Goal: Information Seeking & Learning: Understand process/instructions

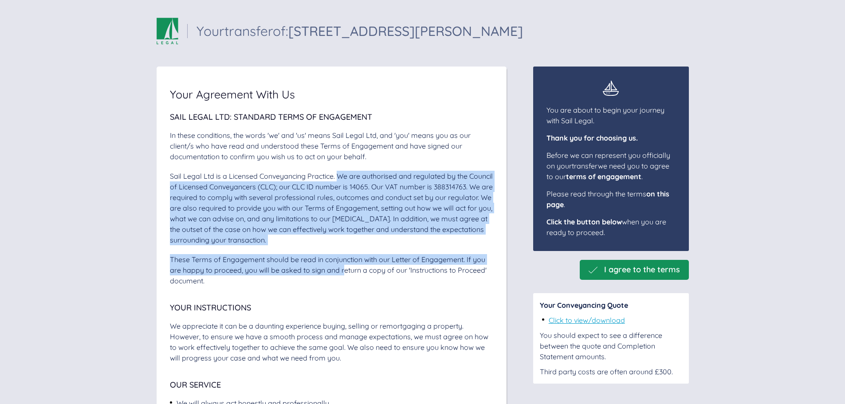
drag, startPoint x: 339, startPoint y: 177, endPoint x: 344, endPoint y: 266, distance: 89.3
click at [344, 266] on div "Sail Legal Ltd: Standard Terms of Engagement In these conditions, the words 'we…" at bounding box center [332, 199] width 324 height 173
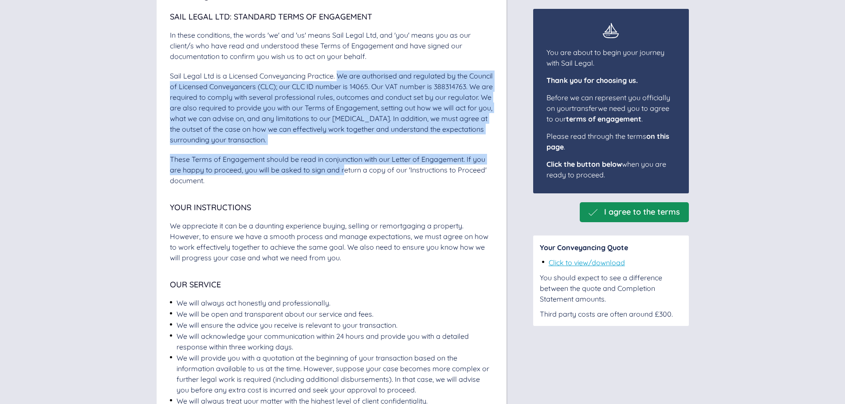
scroll to position [133, 0]
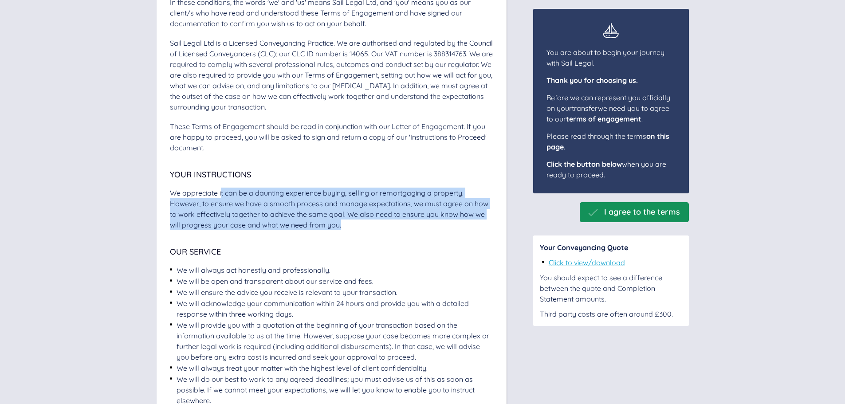
drag, startPoint x: 221, startPoint y: 194, endPoint x: 364, endPoint y: 224, distance: 145.6
click at [364, 224] on div "We appreciate it can be a daunting experience buying, selling or remortgaging a…" at bounding box center [332, 209] width 324 height 43
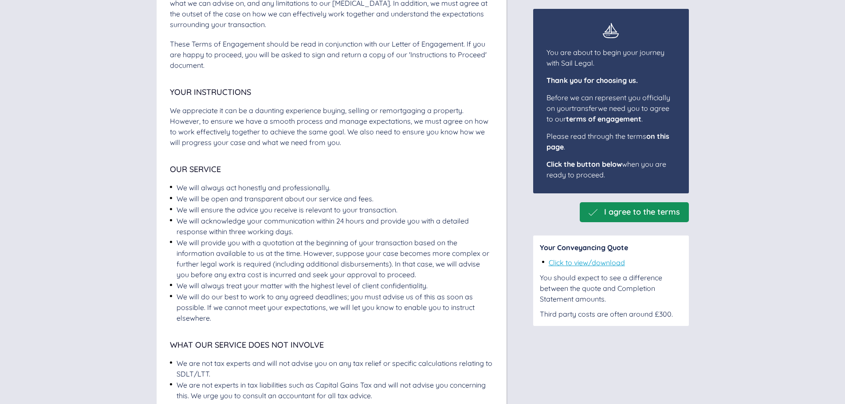
scroll to position [266, 0]
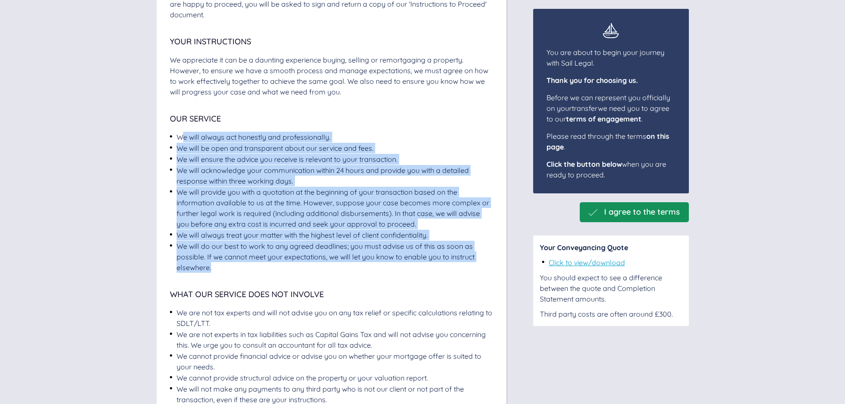
drag, startPoint x: 185, startPoint y: 139, endPoint x: 428, endPoint y: 268, distance: 275.7
click at [428, 268] on div "We will always act honestly and professionally. We will be open and transparent…" at bounding box center [332, 202] width 324 height 141
click at [415, 268] on div "We will do our best to work to any agreed deadlines; you must advise us of this…" at bounding box center [335, 257] width 317 height 32
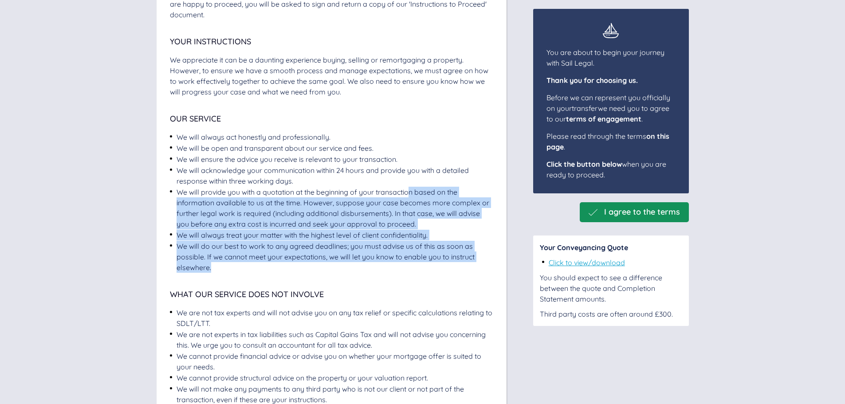
drag, startPoint x: 413, startPoint y: 192, endPoint x: 470, endPoint y: 263, distance: 91.2
click at [470, 263] on div "We will always act honestly and professionally. We will be open and transparent…" at bounding box center [332, 202] width 324 height 141
click at [449, 264] on div "We will do our best to work to any agreed deadlines; you must advise us of this…" at bounding box center [335, 257] width 317 height 32
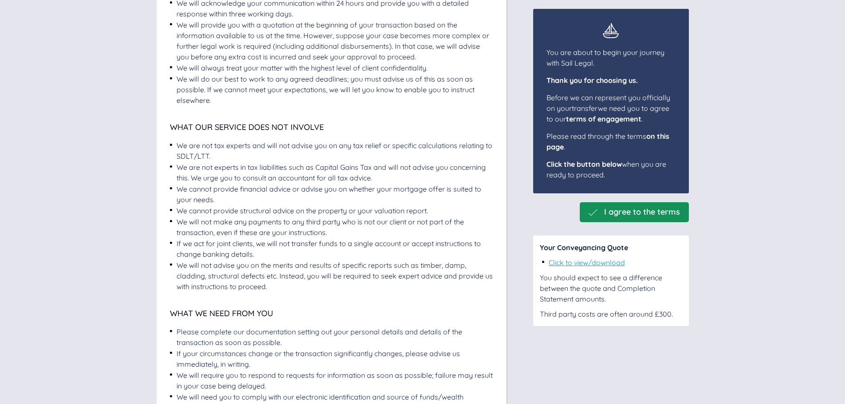
scroll to position [444, 0]
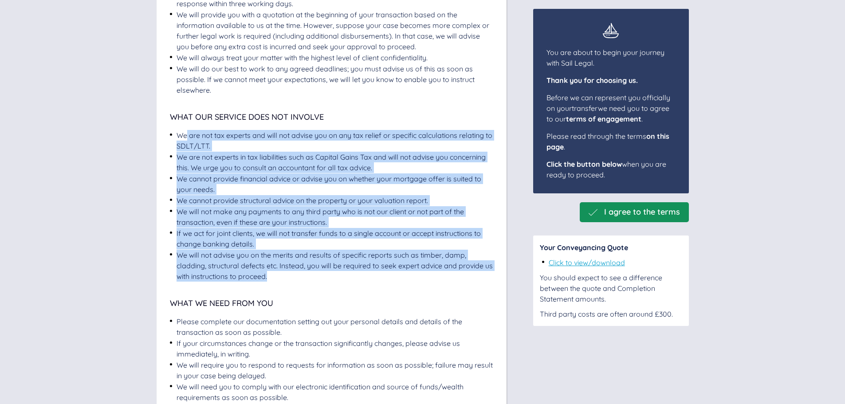
drag, startPoint x: 186, startPoint y: 135, endPoint x: 469, endPoint y: 278, distance: 316.5
click at [469, 278] on div "We are not tax experts and will not advise you on any tax relief or specific ca…" at bounding box center [332, 206] width 324 height 152
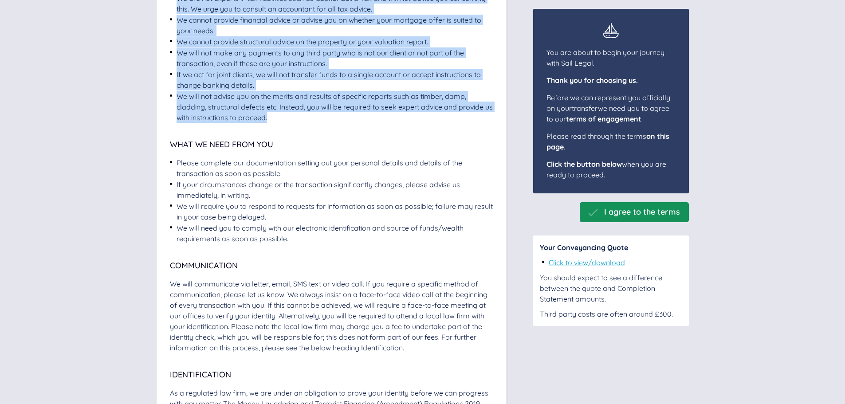
scroll to position [621, 0]
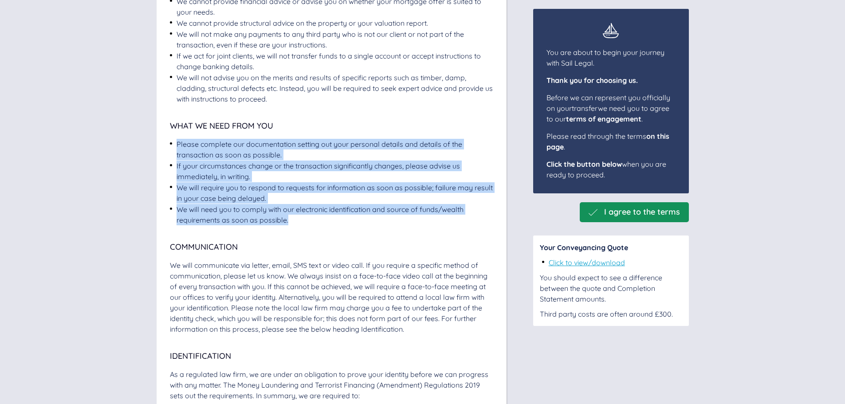
drag, startPoint x: 171, startPoint y: 147, endPoint x: 413, endPoint y: 218, distance: 252.1
click at [413, 218] on div "Please complete our documentation setting out your personal details and details…" at bounding box center [332, 182] width 324 height 87
click at [408, 219] on div "We will need you to comply with our electronic identification and source of fun…" at bounding box center [335, 214] width 317 height 21
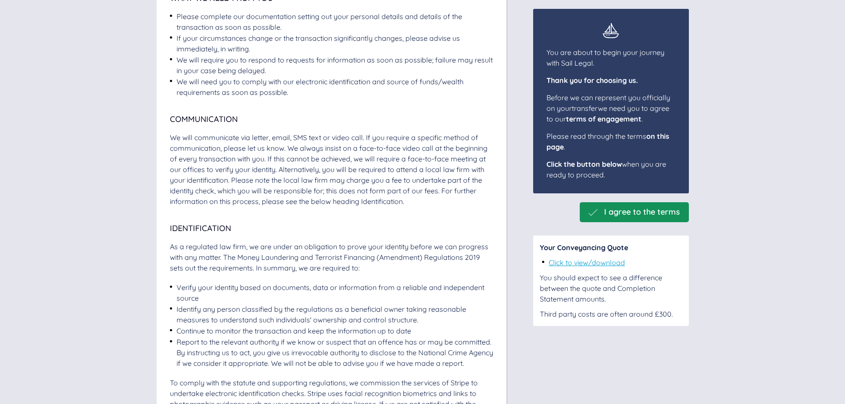
scroll to position [754, 0]
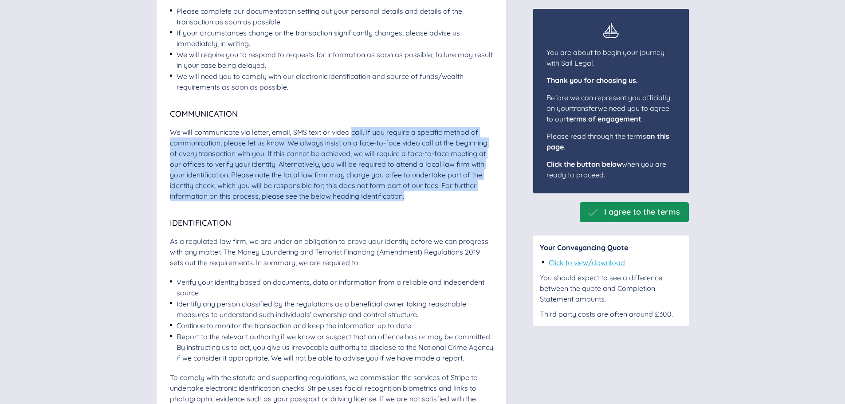
drag, startPoint x: 355, startPoint y: 133, endPoint x: 412, endPoint y: 197, distance: 85.8
click at [412, 197] on div "We will communicate via letter, email, SMS text or video call. If you require a…" at bounding box center [332, 164] width 324 height 75
click at [376, 140] on div "We will communicate via letter, email, SMS text or video call. If you require a…" at bounding box center [332, 164] width 324 height 75
drag, startPoint x: 369, startPoint y: 129, endPoint x: 435, endPoint y: 205, distance: 100.9
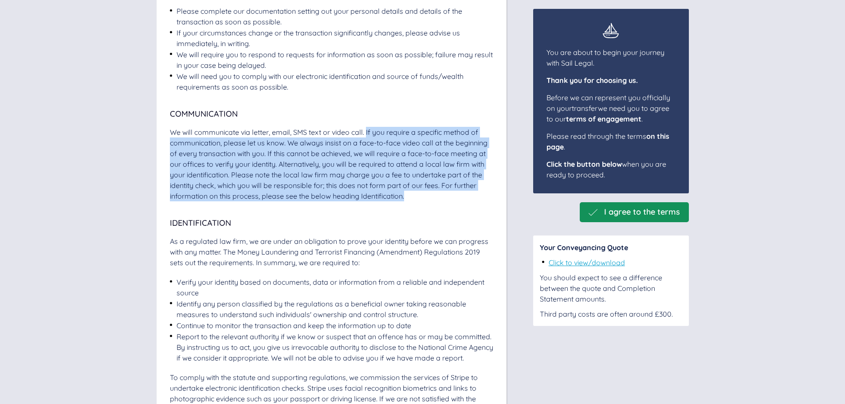
click at [424, 200] on div "We will communicate via letter, email, SMS text or video call. If you require a…" at bounding box center [332, 164] width 324 height 75
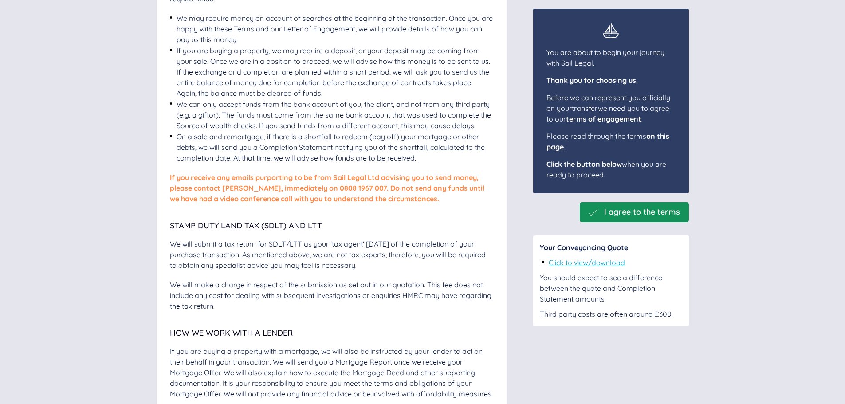
scroll to position [1908, 0]
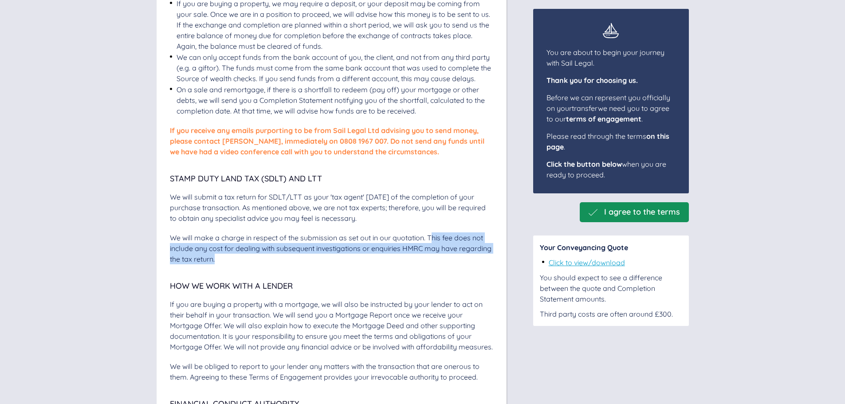
drag, startPoint x: 432, startPoint y: 260, endPoint x: 433, endPoint y: 279, distance: 19.1
click at [433, 264] on div "We will make a charge in respect of the submission as set out in our quotation.…" at bounding box center [332, 249] width 324 height 32
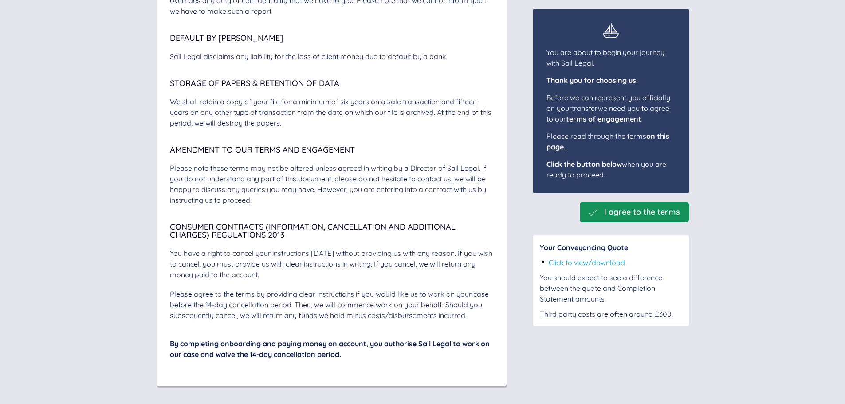
scroll to position [3034, 0]
click at [607, 265] on link "Click to view/download" at bounding box center [587, 262] width 76 height 9
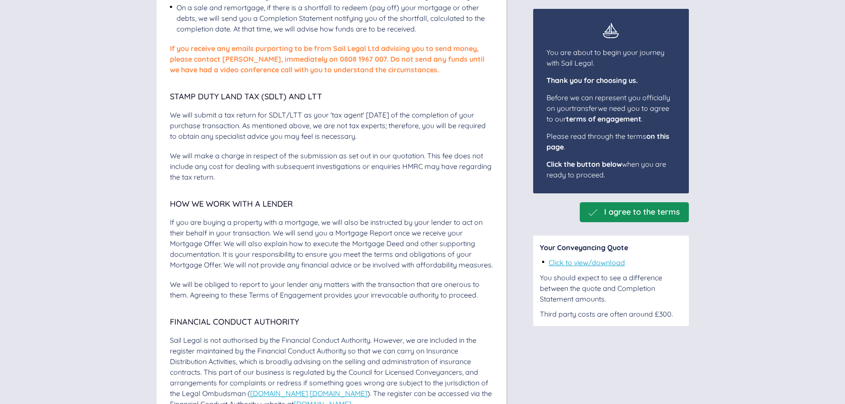
scroll to position [2013, 0]
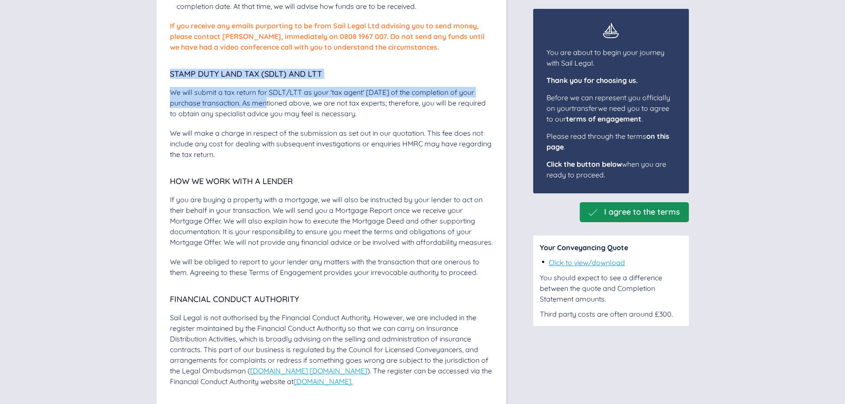
drag, startPoint x: 168, startPoint y: 95, endPoint x: 258, endPoint y: 127, distance: 95.9
copy div "Stamp Duty Land Tax (SDLT) and LTT We will submit a tax return for SDLT/LTT as …"
